Goal: Find specific page/section: Find specific page/section

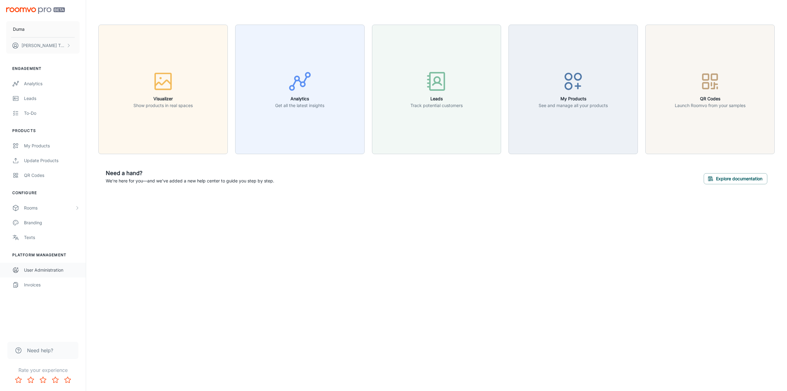
click at [67, 273] on link "User Administration" at bounding box center [43, 270] width 86 height 15
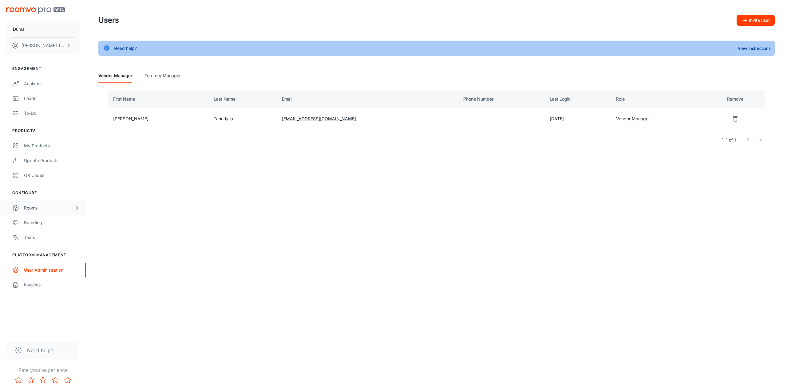
click at [38, 209] on div "Rooms" at bounding box center [49, 207] width 51 height 7
click at [46, 145] on div "My Products" at bounding box center [52, 145] width 56 height 7
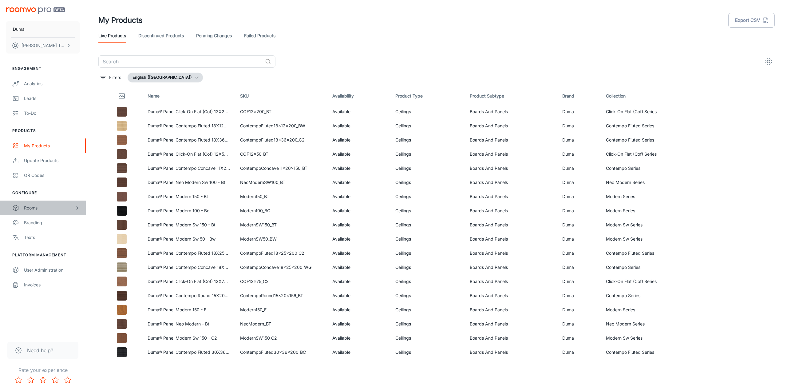
click at [51, 209] on div "Rooms" at bounding box center [49, 207] width 51 height 7
click at [52, 226] on div "My Rooms" at bounding box center [43, 222] width 86 height 15
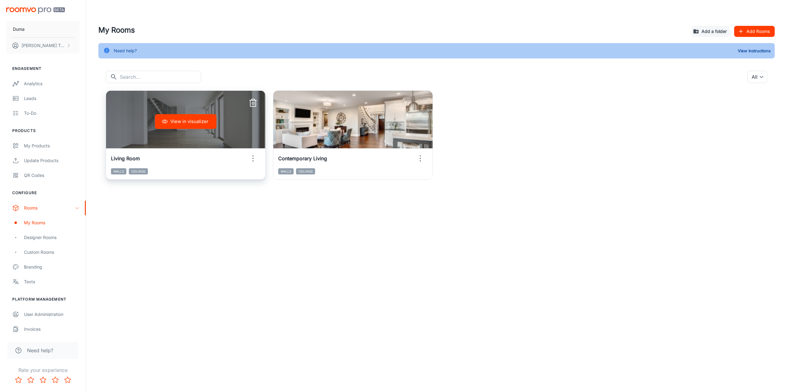
click at [185, 122] on button "View in visualizer" at bounding box center [185, 121] width 61 height 15
